Goal: Task Accomplishment & Management: Manage account settings

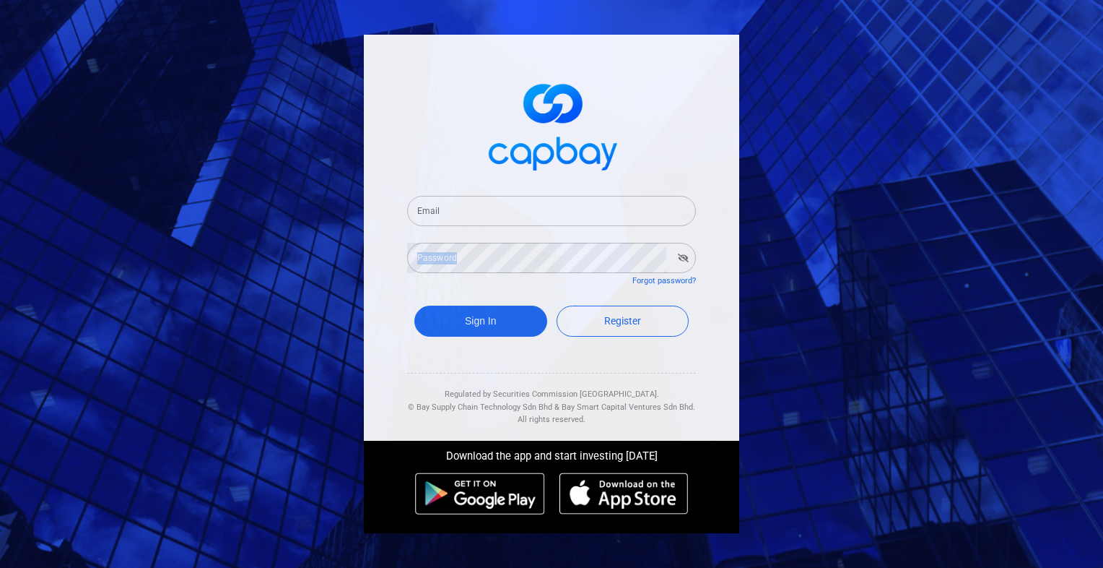
drag, startPoint x: 971, startPoint y: 238, endPoint x: 1311, endPoint y: 218, distance: 341.5
click at [1103, 218] on html "Email Email Password Password Forgot password? Sign In Register Regulated by Se…" at bounding box center [551, 284] width 1103 height 568
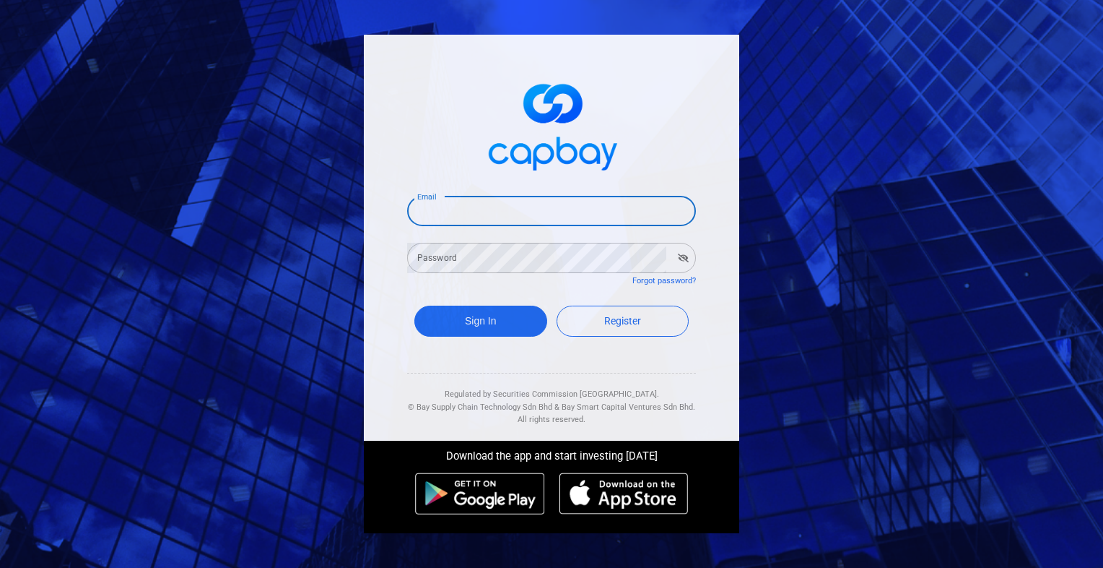
click at [471, 216] on input "Email" at bounding box center [551, 211] width 289 height 30
type input "[EMAIL_ADDRESS][DOMAIN_NAME]"
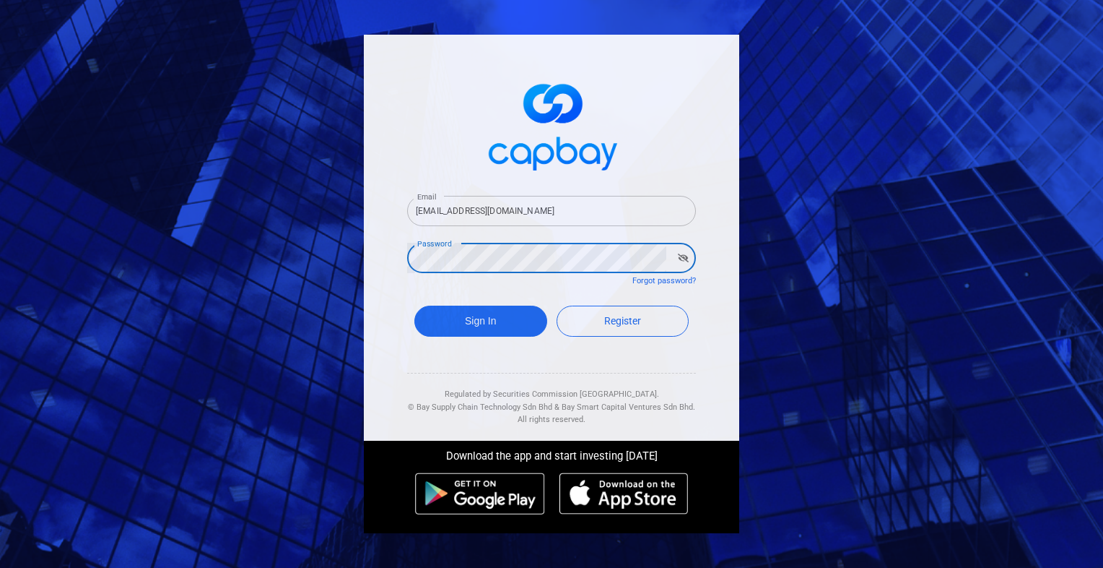
click at [415, 305] on button "Sign In" at bounding box center [481, 320] width 133 height 31
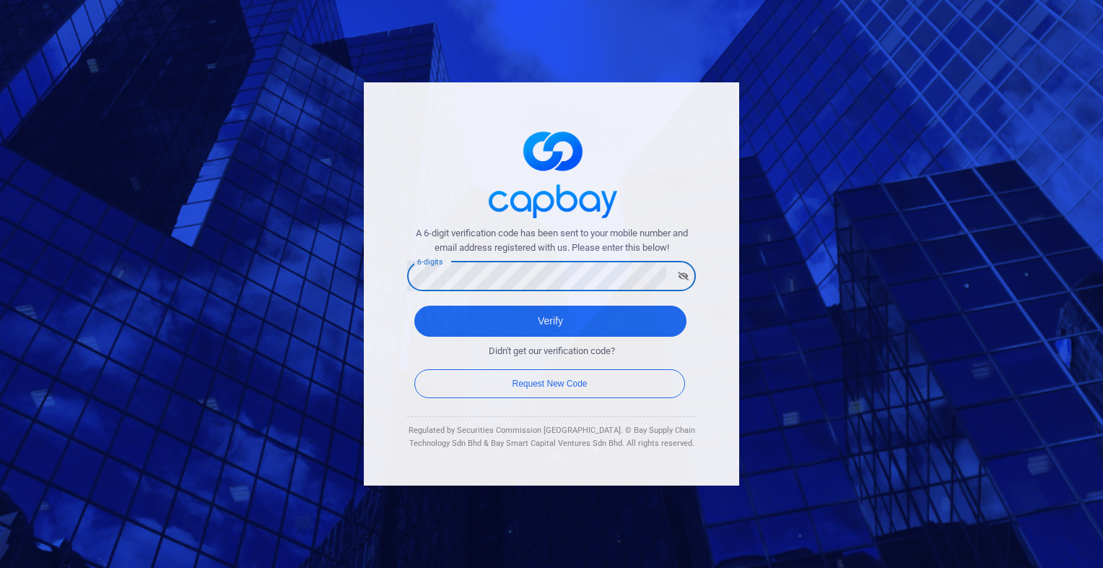
click at [415, 305] on button "Verify" at bounding box center [551, 320] width 272 height 31
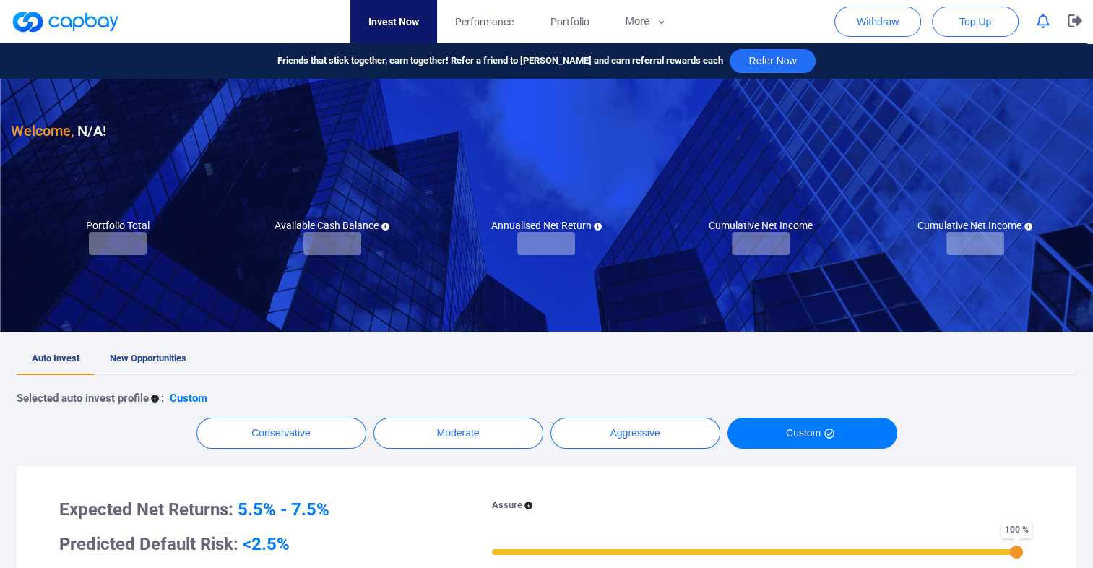
checkbox input "true"
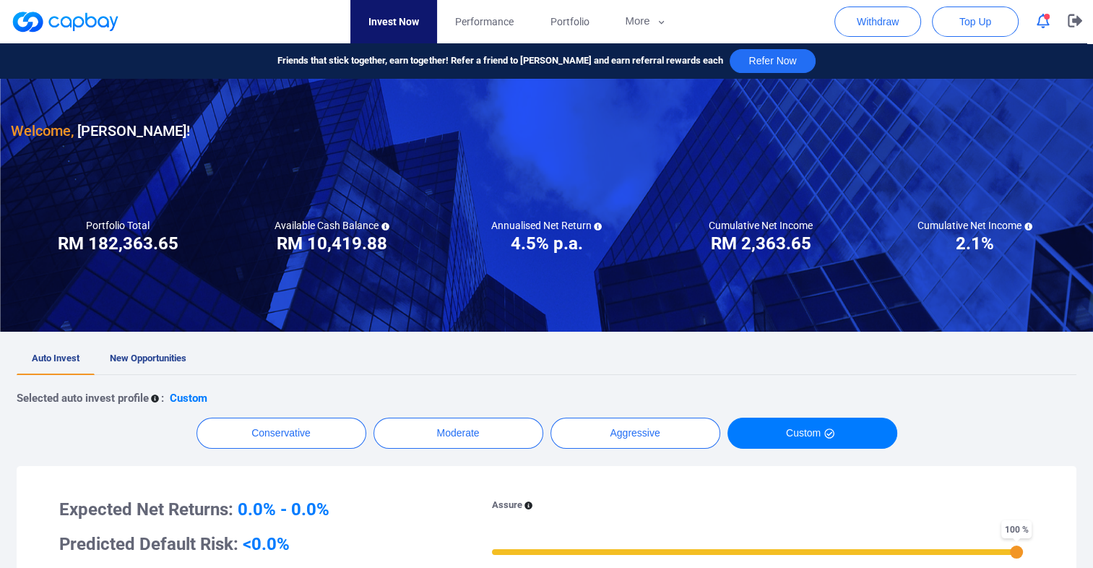
click at [1047, 18] on span "button" at bounding box center [1047, 17] width 6 height 6
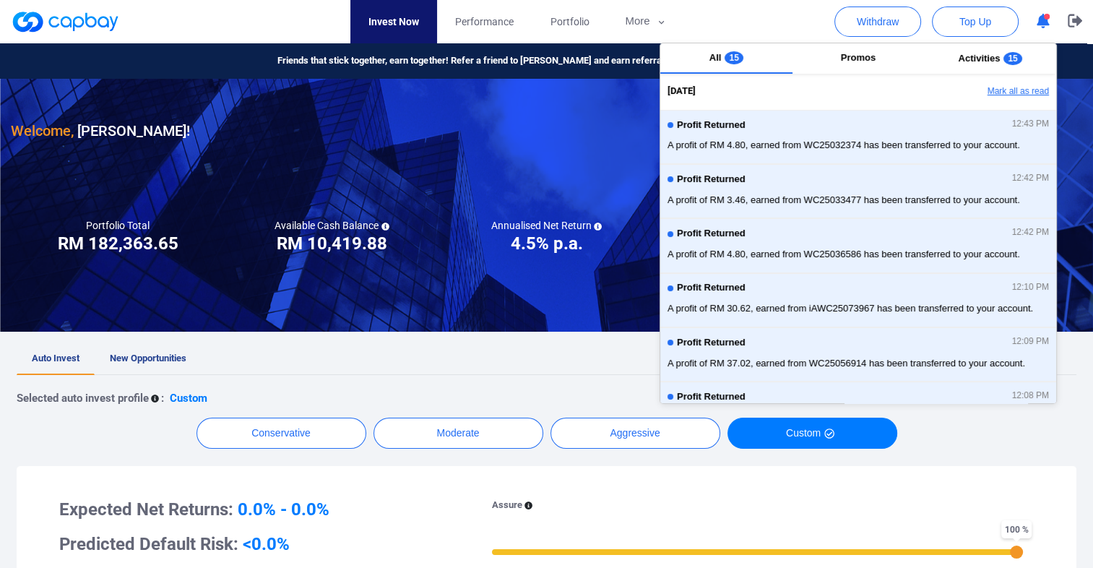
click at [1001, 97] on button "Mark all as read" at bounding box center [978, 91] width 155 height 25
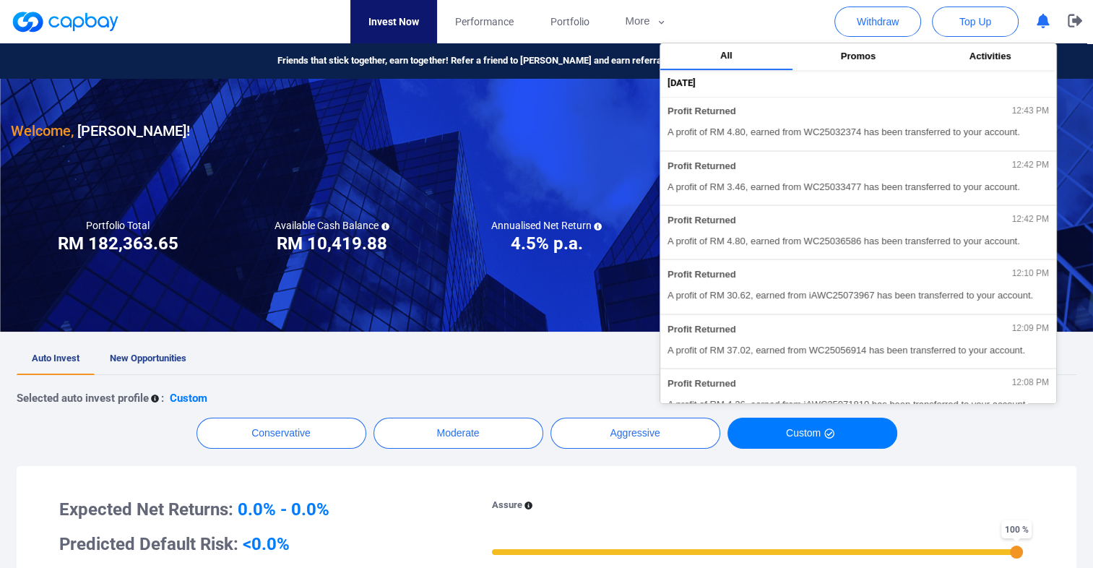
click at [581, 394] on div "Selected auto invest profile : Custom" at bounding box center [546, 397] width 1059 height 17
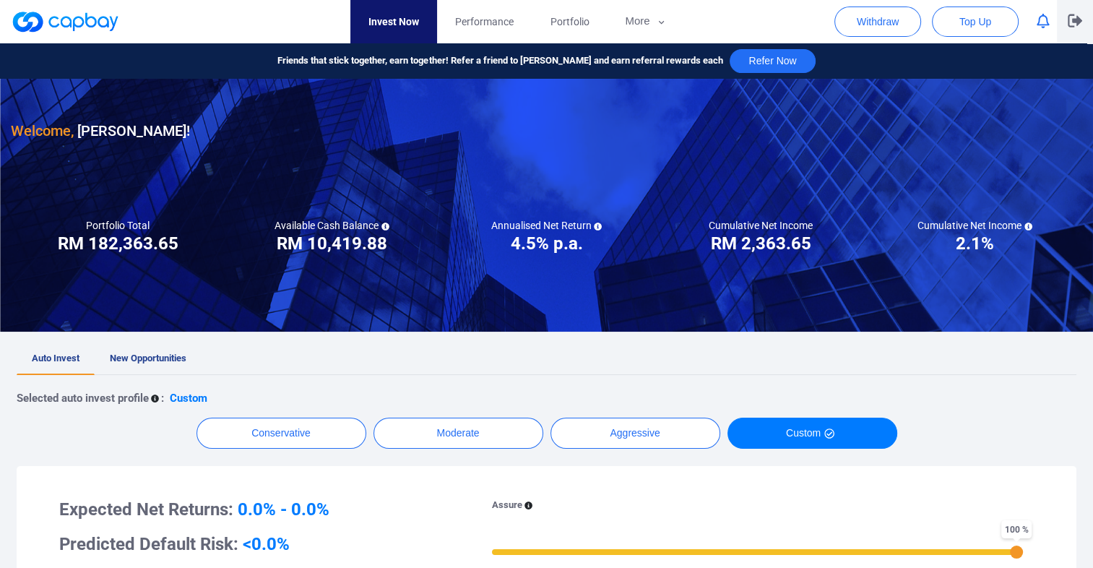
click at [1070, 23] on icon "button" at bounding box center [1074, 21] width 14 height 14
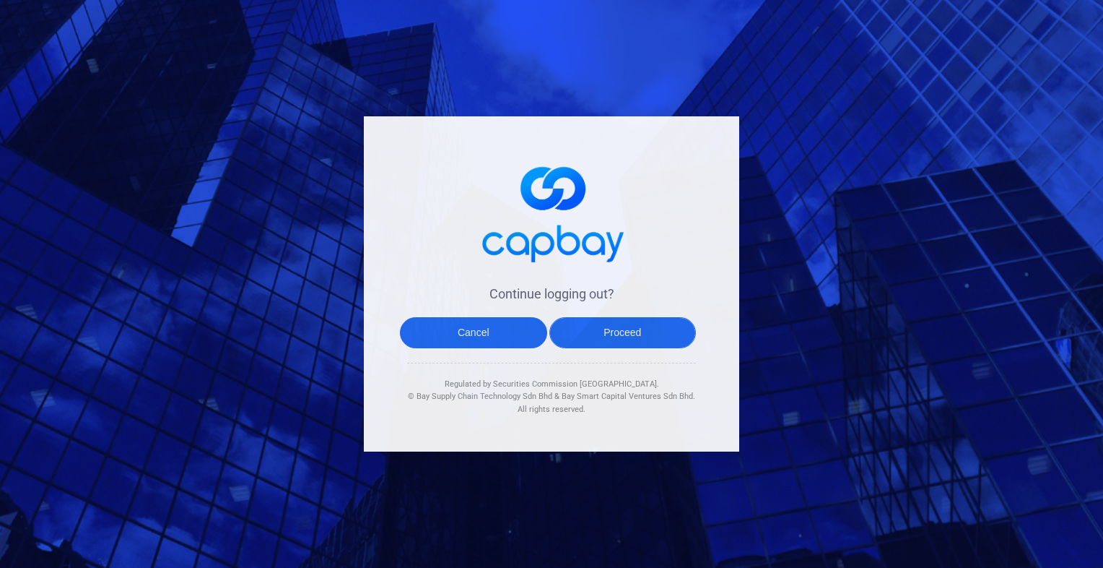
click at [620, 343] on button "Proceed" at bounding box center [623, 332] width 147 height 31
